Goal: Task Accomplishment & Management: Use online tool/utility

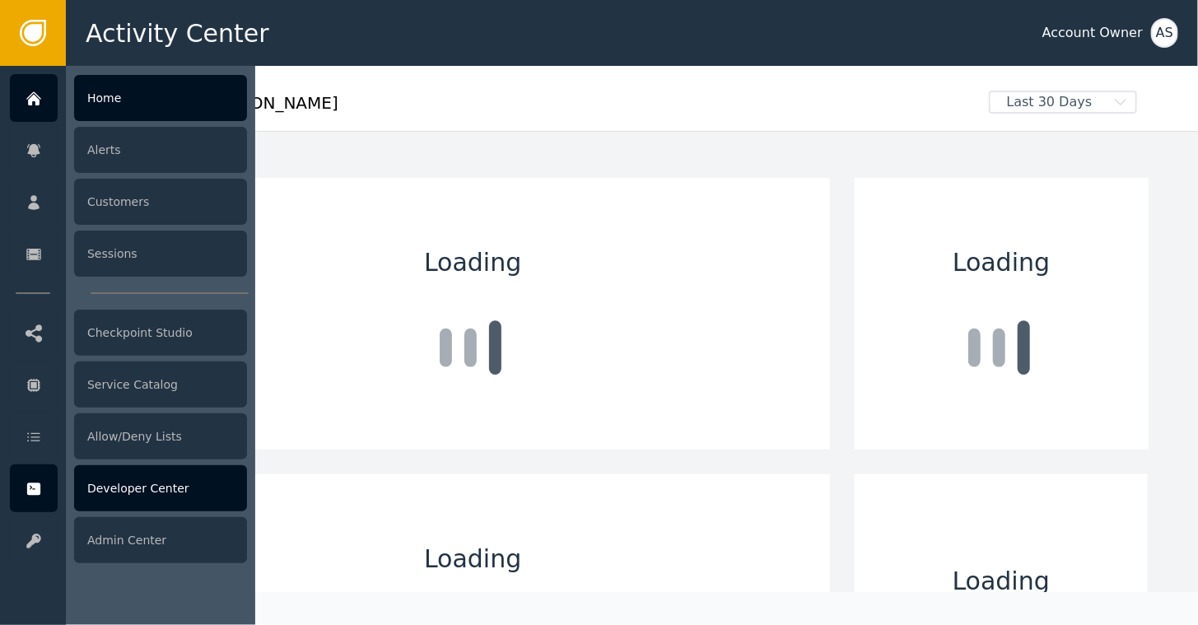
click at [133, 481] on div "Developer Center" at bounding box center [160, 488] width 173 height 46
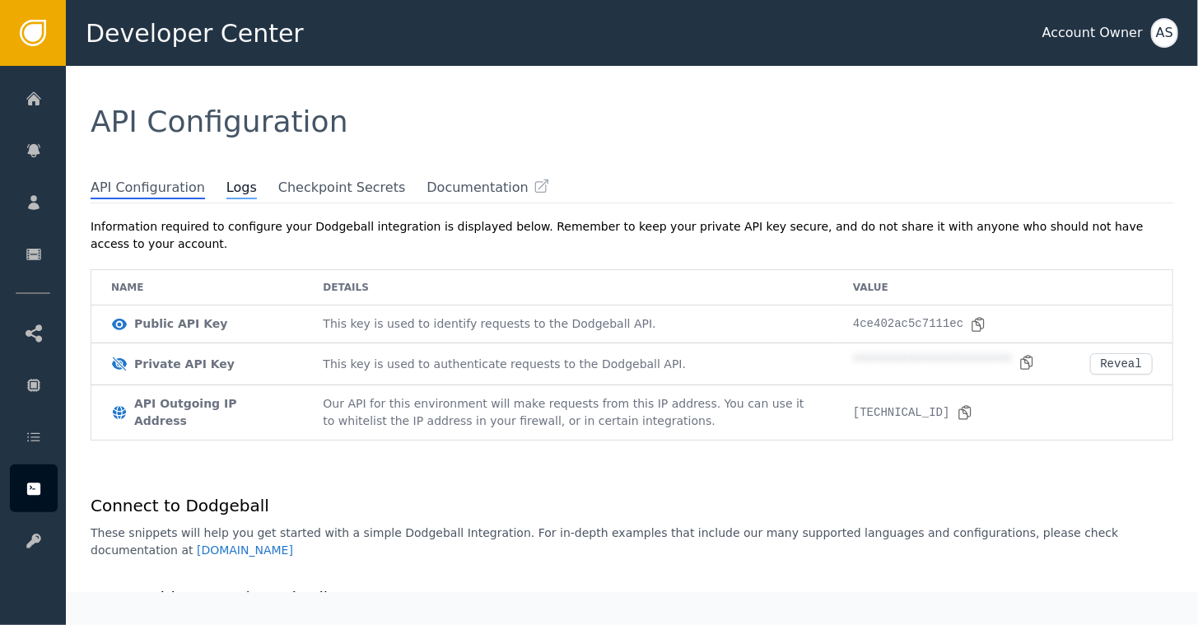
click at [227, 191] on span "Logs" at bounding box center [242, 188] width 30 height 21
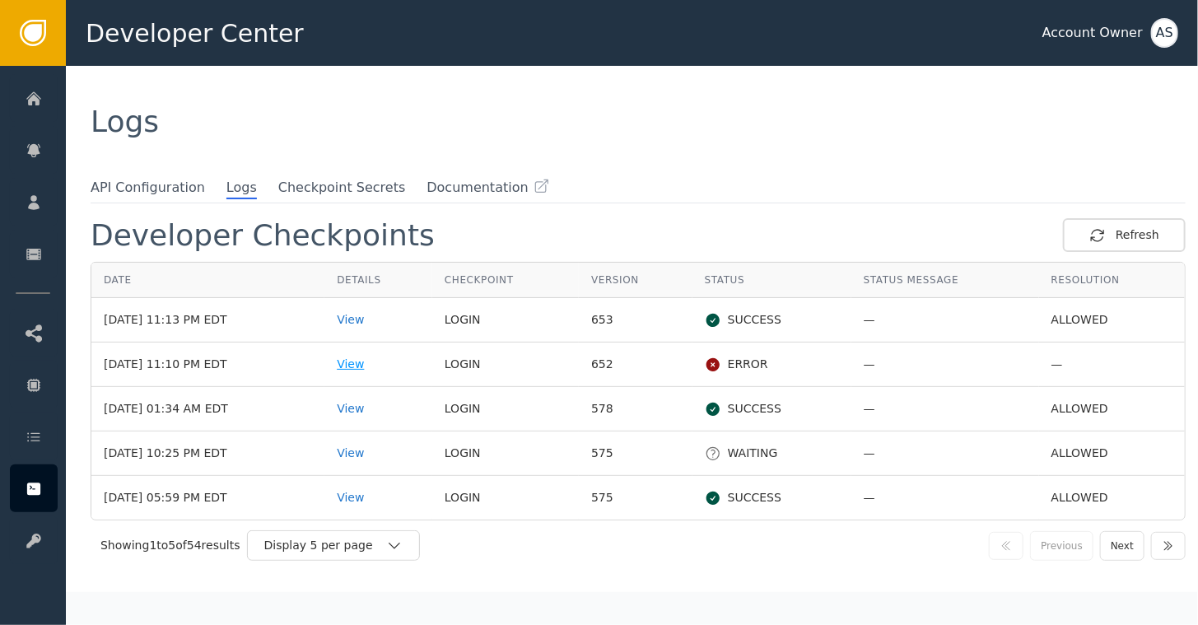
click at [363, 357] on div "View" at bounding box center [378, 364] width 83 height 17
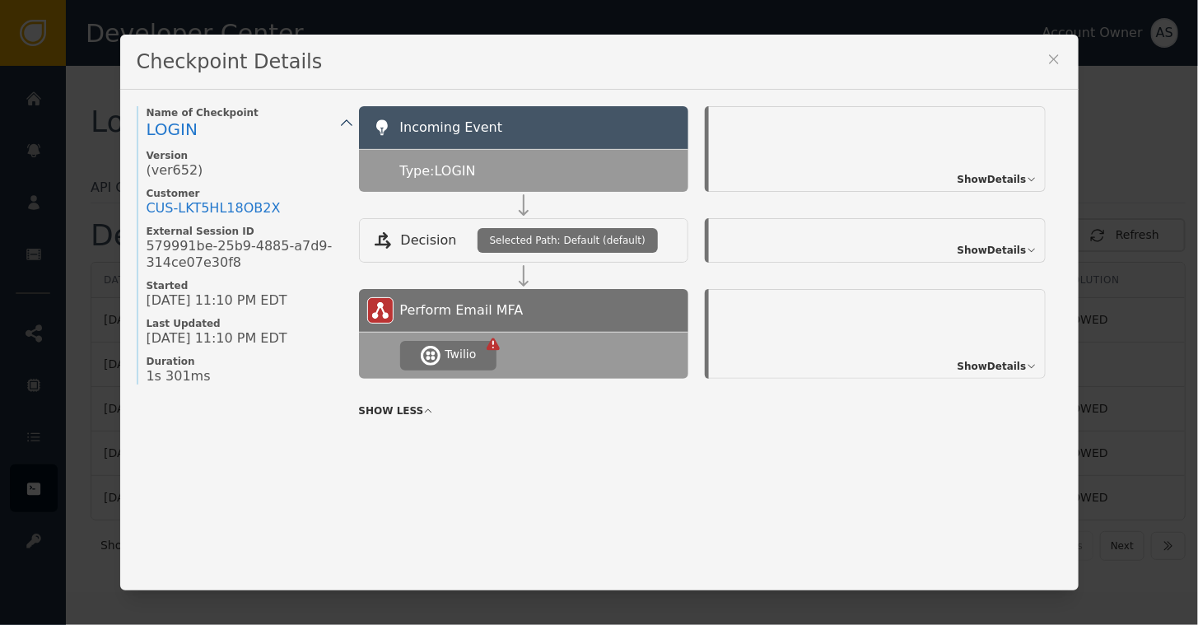
click at [981, 359] on span "Show Details" at bounding box center [992, 366] width 69 height 15
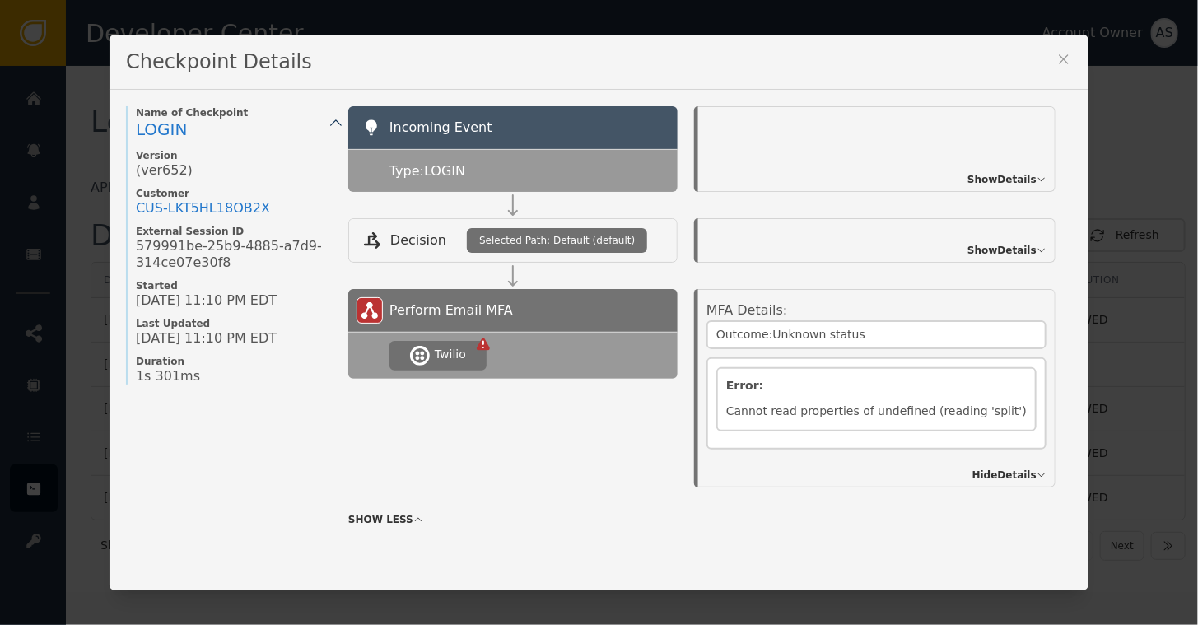
click at [1056, 56] on icon at bounding box center [1064, 59] width 16 height 16
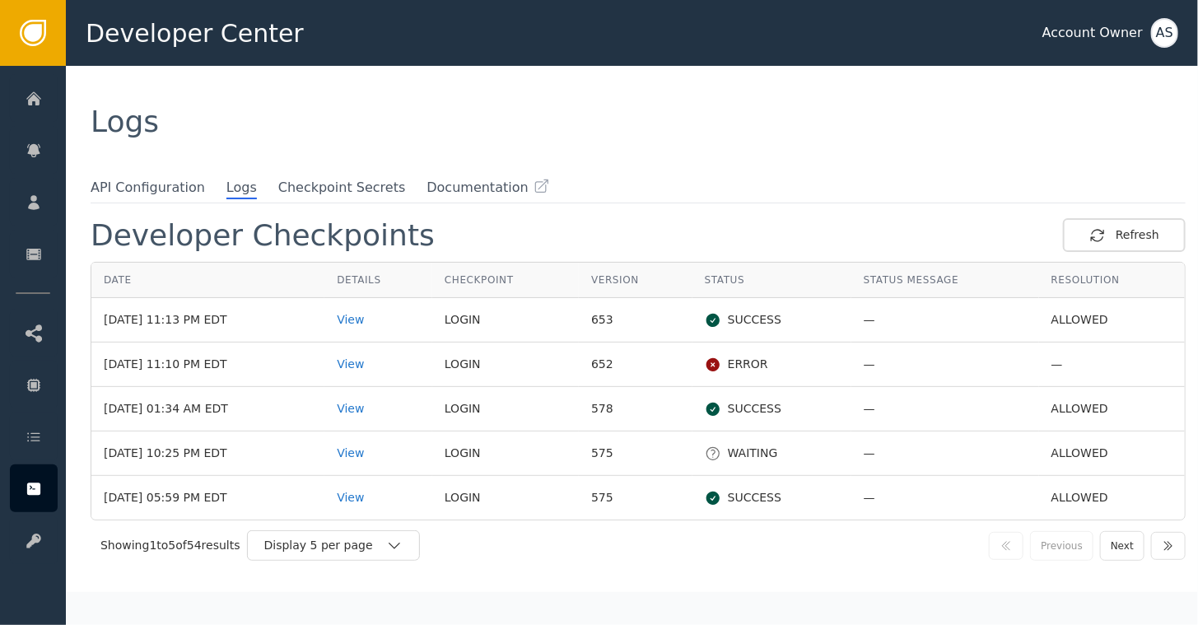
click at [1164, 28] on div "AS" at bounding box center [1164, 33] width 27 height 30
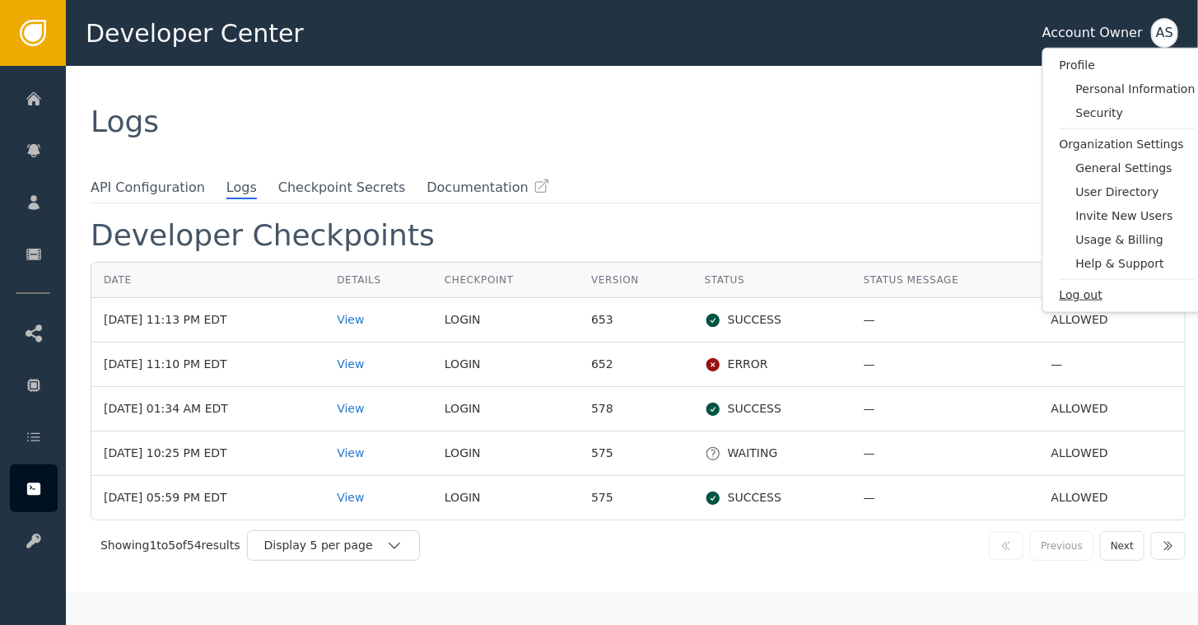
click at [1086, 290] on span "Log out" at bounding box center [1128, 295] width 136 height 17
